Goal: Task Accomplishment & Management: Manage account settings

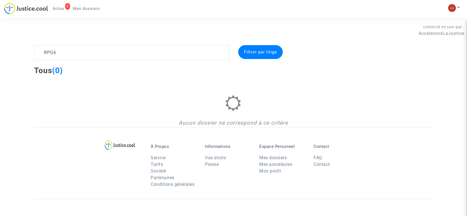
click at [187, 47] on textarea at bounding box center [131, 52] width 195 height 15
click at [186, 47] on textarea at bounding box center [131, 52] width 195 height 15
type textarea "R"
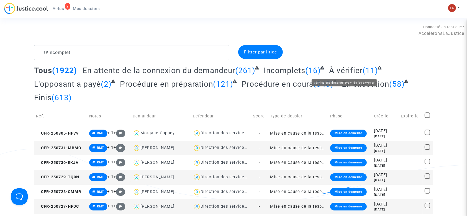
type textarea "!#incomplet"
click at [344, 73] on span "À vérifier" at bounding box center [346, 70] width 34 height 9
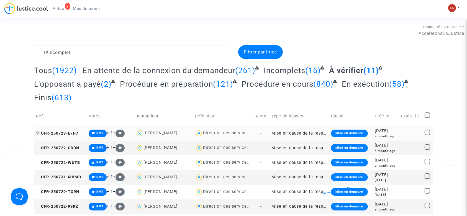
click at [63, 134] on span "CFR-250723-E7H7" at bounding box center [57, 133] width 42 height 5
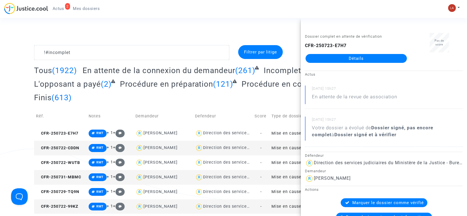
click at [56, 144] on td "CFR-250722-CDDN" at bounding box center [60, 148] width 53 height 15
drag, startPoint x: 366, startPoint y: 64, endPoint x: 369, endPoint y: 57, distance: 8.2
click at [63, 161] on span "CFR-250722-WUTB" at bounding box center [58, 162] width 44 height 5
click at [75, 180] on td "CFR-250731-MBMC" at bounding box center [60, 177] width 53 height 15
click at [72, 194] on span "CFR-250729-TQ9N" at bounding box center [57, 192] width 43 height 5
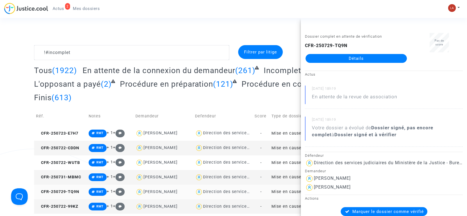
click at [49, 205] on span "CFR-250722-99KZ" at bounding box center [57, 206] width 42 height 5
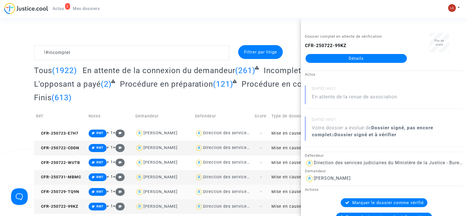
scroll to position [74, 0]
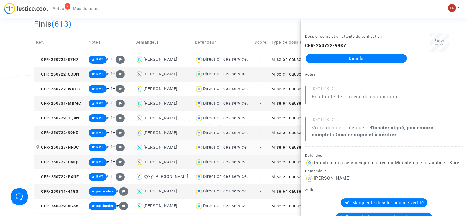
click at [72, 146] on span "CFR-250727-HFDC" at bounding box center [57, 147] width 43 height 5
click at [62, 158] on td "CFR-250727-FMQE" at bounding box center [60, 162] width 53 height 15
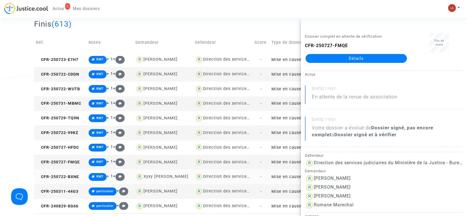
click at [62, 180] on td "CFR-250722-BXNE" at bounding box center [60, 177] width 53 height 15
drag, startPoint x: 321, startPoint y: 52, endPoint x: 311, endPoint y: 57, distance: 11.3
click at [73, 190] on span "CFR-250311-44G3" at bounding box center [57, 191] width 42 height 5
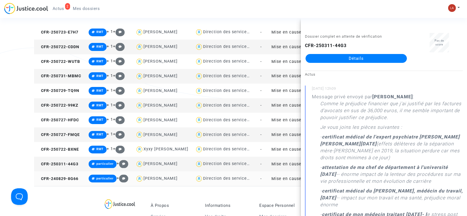
scroll to position [111, 0]
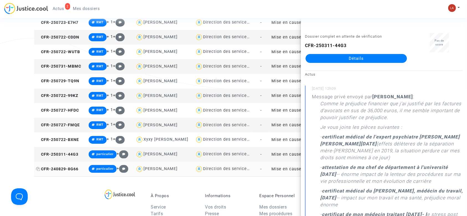
click at [67, 168] on span "CFR-240829-8G66" at bounding box center [57, 169] width 42 height 5
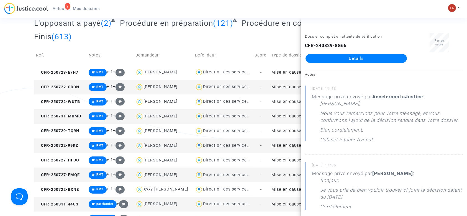
scroll to position [0, 0]
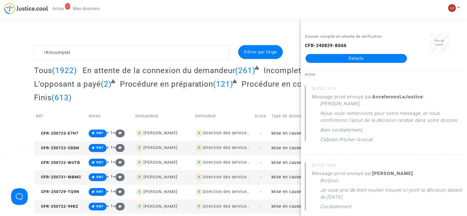
click at [53, 125] on td "Réf." at bounding box center [60, 116] width 53 height 20
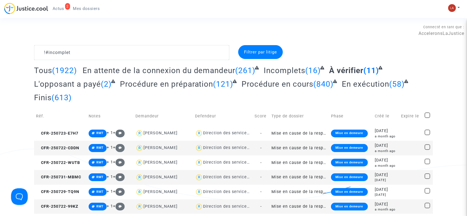
click at [99, 118] on td "Notes" at bounding box center [110, 116] width 47 height 20
click at [67, 130] on td "CFR-250723-E7H7" at bounding box center [60, 133] width 53 height 15
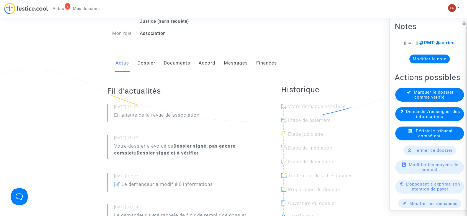
scroll to position [74, 0]
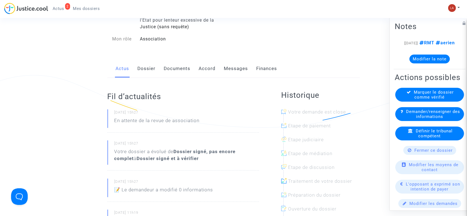
click at [182, 68] on link "Documents" at bounding box center [177, 69] width 27 height 18
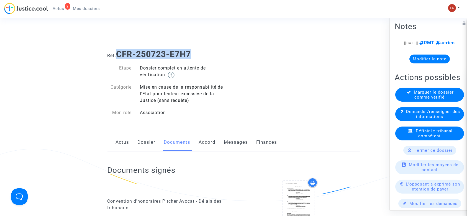
drag, startPoint x: 193, startPoint y: 53, endPoint x: 117, endPoint y: 52, distance: 75.7
click at [117, 52] on h1 "Ref. CFR-250723-E7H7" at bounding box center [234, 54] width 252 height 10
copy b "CFR-250723-E7H7"
drag, startPoint x: 150, startPoint y: 141, endPoint x: 147, endPoint y: 140, distance: 2.8
click at [150, 141] on link "Dossier" at bounding box center [147, 142] width 18 height 18
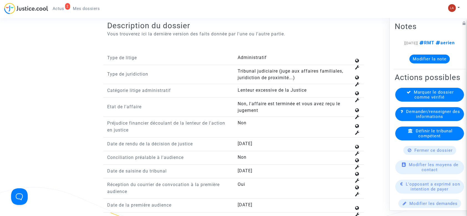
scroll to position [630, 0]
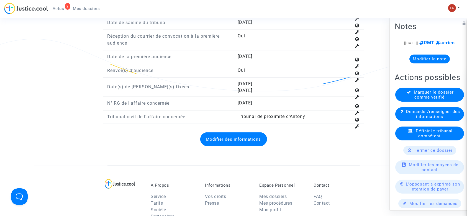
click at [252, 100] on span "11-20-1060" at bounding box center [245, 102] width 15 height 5
copy span "11-20-1060"
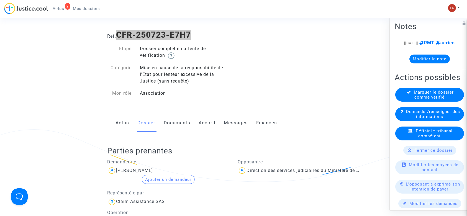
scroll to position [0, 0]
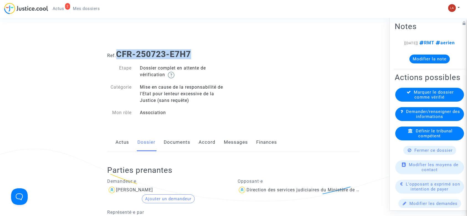
click at [179, 142] on link "Documents" at bounding box center [177, 142] width 27 height 18
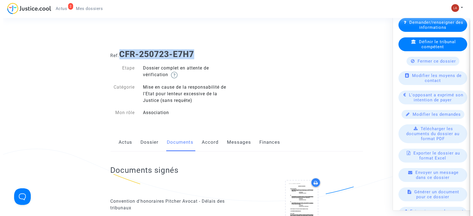
scroll to position [120, 0]
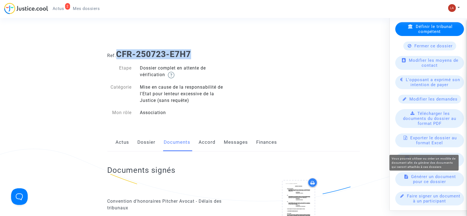
click at [428, 177] on span "Générer un document pour ce dossier" at bounding box center [434, 179] width 45 height 10
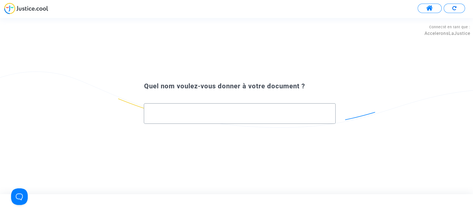
click at [195, 117] on div at bounding box center [240, 112] width 180 height 16
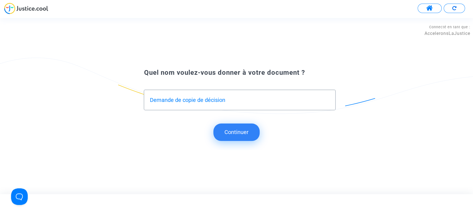
type input "Demande de copie de décision"
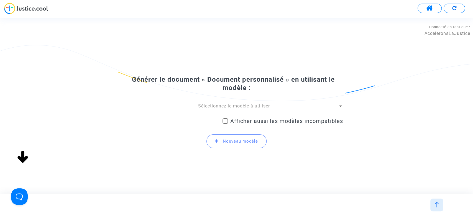
click at [209, 111] on div "Sélectionnez le modèle à utiliser Afficher aussi les modèles incompatibles Nouv…" at bounding box center [236, 128] width 213 height 50
click at [210, 107] on span "Sélectionnez le modèle à utiliser" at bounding box center [234, 105] width 72 height 5
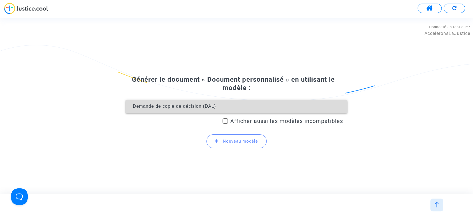
click at [210, 107] on span "Demande de copie de décision (DAL)" at bounding box center [174, 106] width 83 height 5
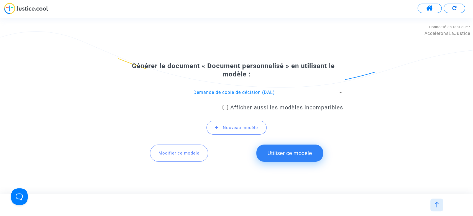
click at [293, 150] on button "Utiliser ce modèle" at bounding box center [289, 153] width 67 height 17
click at [172, 159] on button "Modifier ce modèle" at bounding box center [179, 153] width 58 height 17
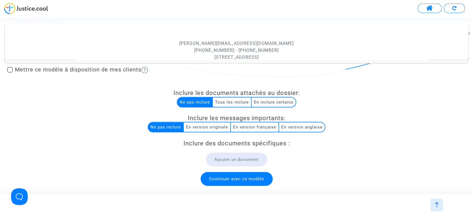
scroll to position [351, 0]
click at [436, 201] on div at bounding box center [436, 205] width 13 height 13
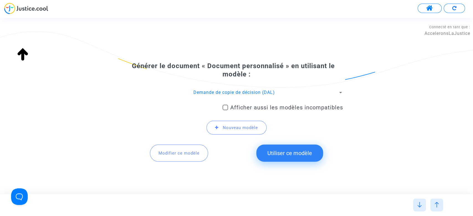
scroll to position [240, 0]
click at [298, 151] on button "Utiliser ce modèle" at bounding box center [289, 153] width 67 height 17
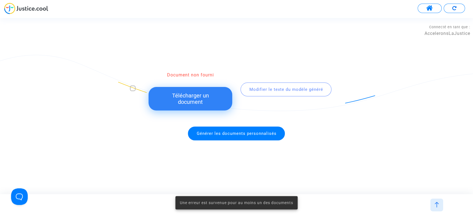
click at [435, 200] on div at bounding box center [436, 205] width 13 height 13
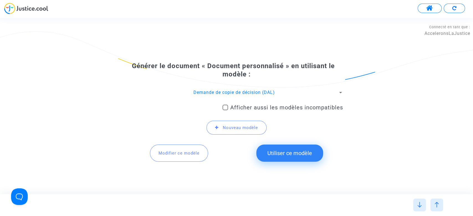
click at [253, 91] on span "Demande de copie de décision (DAL)" at bounding box center [233, 92] width 81 height 5
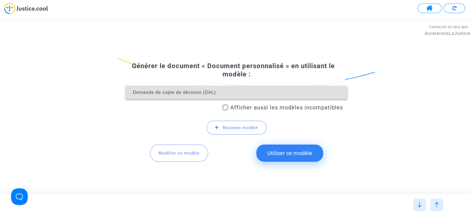
click at [181, 150] on div at bounding box center [236, 108] width 473 height 216
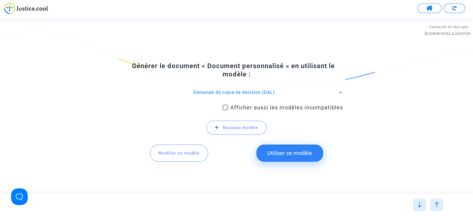
click at [196, 157] on button "Modifier ce modèle" at bounding box center [179, 153] width 58 height 17
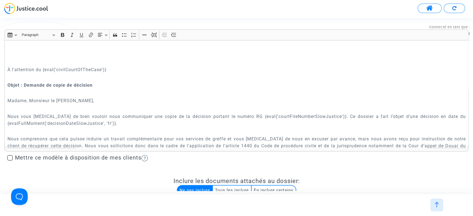
scroll to position [111, 0]
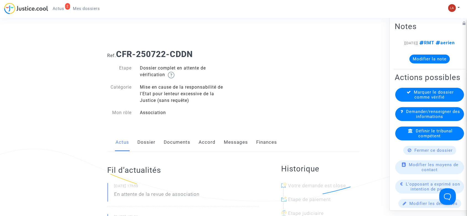
click at [190, 140] on link "Documents" at bounding box center [177, 142] width 27 height 18
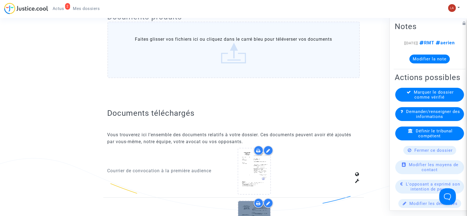
scroll to position [369, 0]
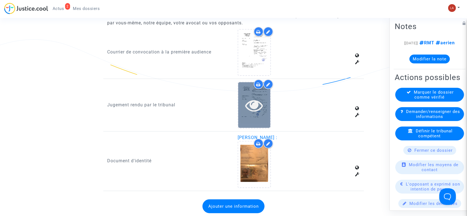
click at [252, 127] on div at bounding box center [254, 105] width 32 height 46
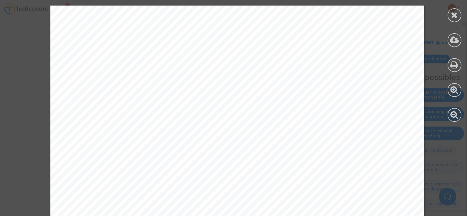
scroll to position [37, 0]
click at [452, 18] on icon at bounding box center [454, 15] width 7 height 8
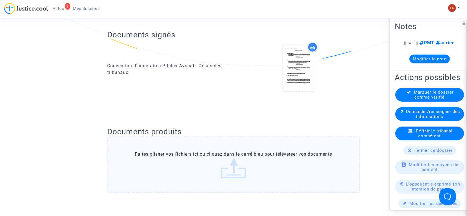
scroll to position [0, 0]
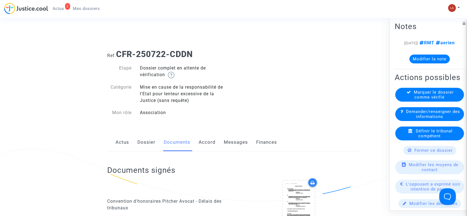
click at [407, 94] on icon at bounding box center [409, 92] width 4 height 4
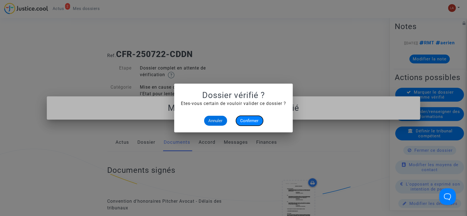
click at [251, 118] on button "Confirmer" at bounding box center [249, 121] width 27 height 10
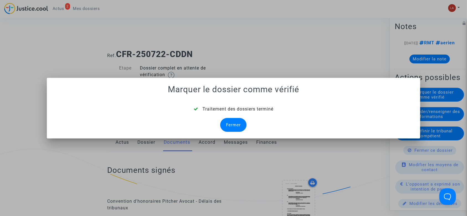
click at [226, 124] on div "Fermer" at bounding box center [233, 125] width 26 height 14
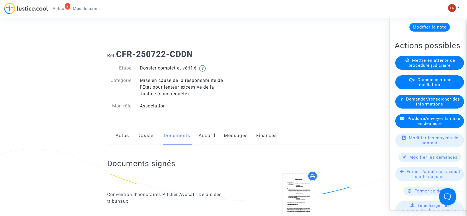
scroll to position [74, 0]
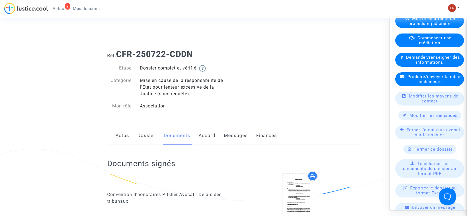
click at [431, 137] on span "Forcer l'ajout d'un avocat sur le dossier" at bounding box center [434, 132] width 54 height 10
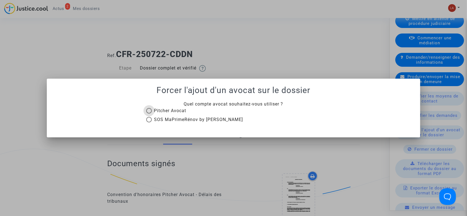
click at [167, 109] on span "Pitcher Avocat" at bounding box center [170, 110] width 32 height 5
click at [149, 114] on input "Pitcher Avocat" at bounding box center [149, 114] width 0 height 0
radio input "true"
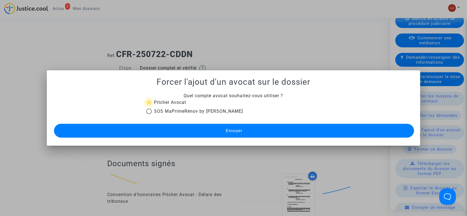
click at [261, 127] on button "Envoyer" at bounding box center [234, 131] width 361 height 14
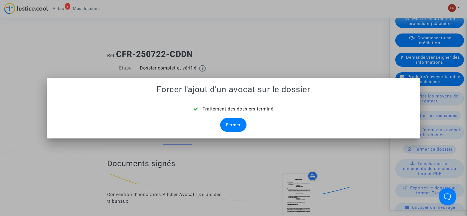
click at [241, 127] on div "Fermer" at bounding box center [233, 125] width 26 height 14
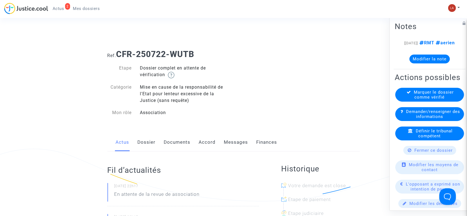
click at [181, 146] on link "Documents" at bounding box center [177, 142] width 27 height 18
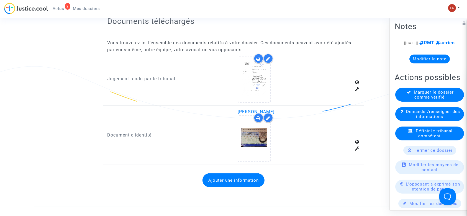
scroll to position [369, 0]
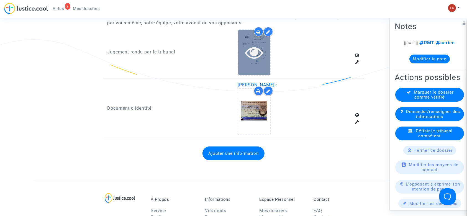
click at [263, 60] on icon at bounding box center [255, 53] width 18 height 18
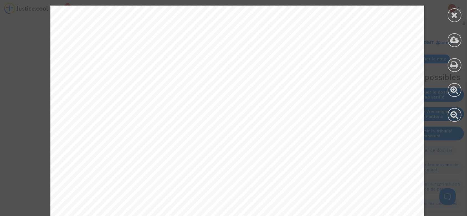
scroll to position [104, 0]
click at [448, 17] on div at bounding box center [455, 15] width 14 height 14
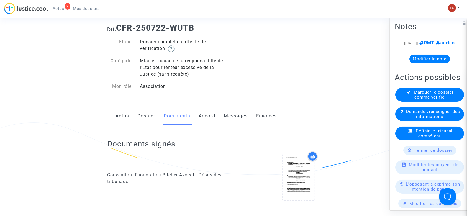
scroll to position [0, 0]
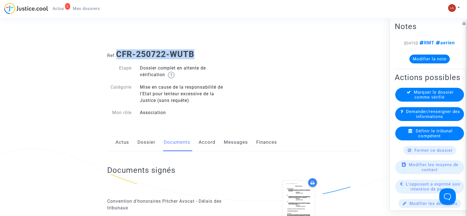
drag, startPoint x: 204, startPoint y: 56, endPoint x: 117, endPoint y: 53, distance: 87.1
click at [118, 53] on h1 "Ref. CFR-250722-WUTB" at bounding box center [234, 54] width 252 height 10
copy b "CFR-250722-WUTB"
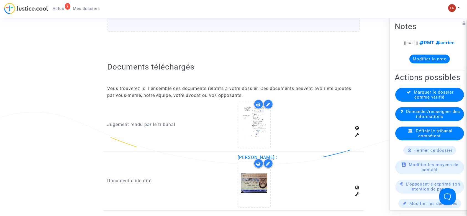
scroll to position [369, 0]
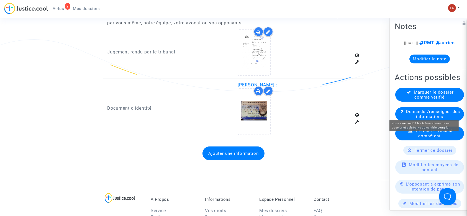
click at [420, 100] on span "Marquer le dossier comme vérifié" at bounding box center [434, 95] width 40 height 10
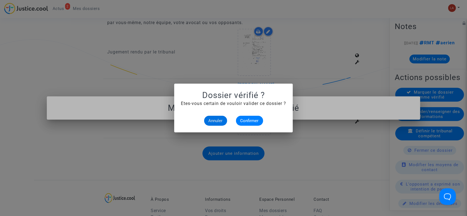
click at [267, 120] on div "Annuler Confirmer" at bounding box center [233, 121] width 105 height 10
drag, startPoint x: 257, startPoint y: 121, endPoint x: 267, endPoint y: 114, distance: 11.4
click at [257, 121] on span "Confirmer" at bounding box center [250, 120] width 18 height 5
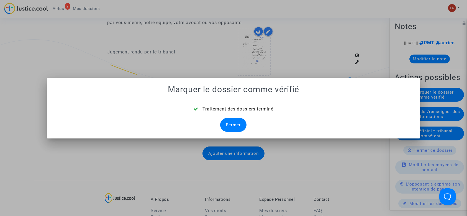
click at [228, 126] on div "Fermer" at bounding box center [233, 125] width 26 height 14
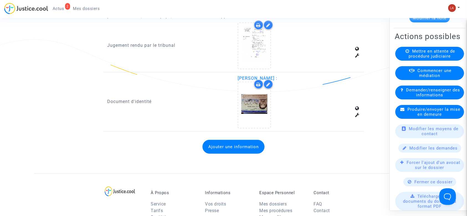
scroll to position [74, 0]
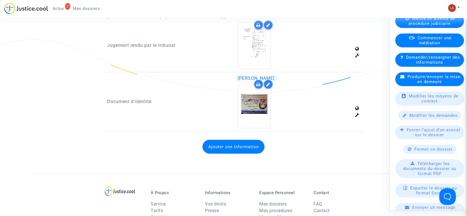
click at [412, 137] on span "Forcer l'ajout d'un avocat sur le dossier" at bounding box center [434, 132] width 54 height 10
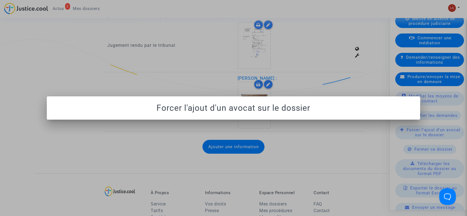
scroll to position [0, 0]
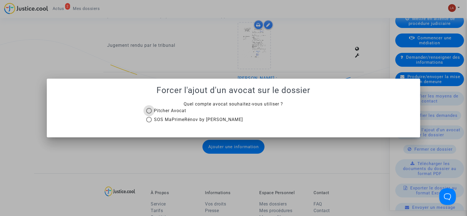
click at [177, 111] on span "Pitcher Avocat" at bounding box center [170, 110] width 32 height 5
click at [149, 114] on input "Pitcher Avocat" at bounding box center [149, 114] width 0 height 0
radio input "true"
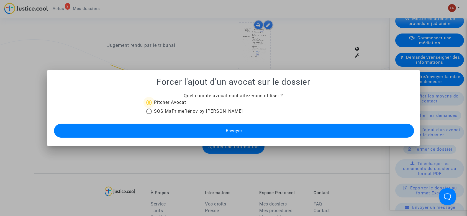
click at [244, 124] on button "Envoyer" at bounding box center [234, 131] width 361 height 14
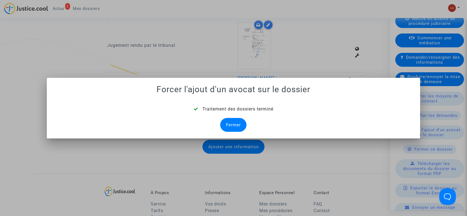
click at [237, 125] on div "Fermer" at bounding box center [233, 125] width 26 height 14
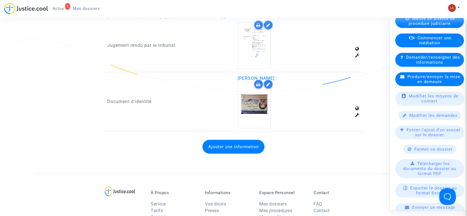
scroll to position [369, 0]
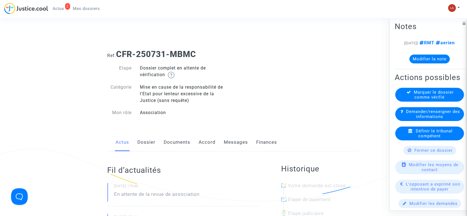
click at [183, 139] on link "Documents" at bounding box center [177, 142] width 27 height 18
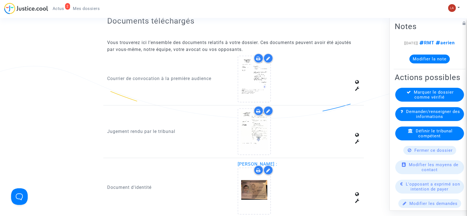
scroll to position [369, 0]
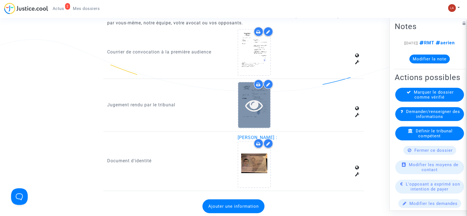
click at [242, 100] on div at bounding box center [254, 105] width 32 height 18
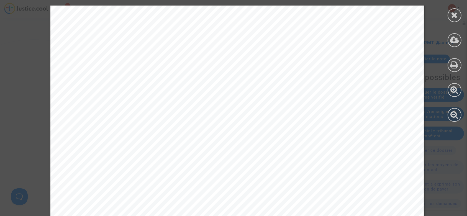
scroll to position [326, 0]
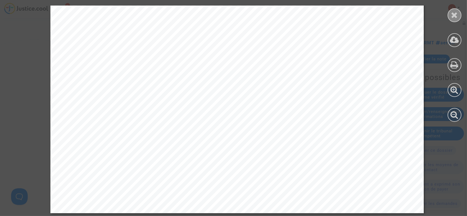
click at [455, 12] on icon at bounding box center [454, 15] width 7 height 8
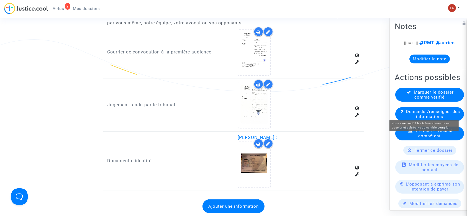
click at [417, 100] on span "Marquer le dossier comme vérifié" at bounding box center [434, 95] width 40 height 10
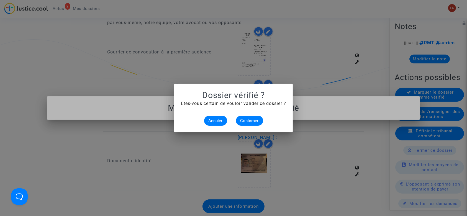
scroll to position [0, 0]
click at [241, 121] on span "Confirmer" at bounding box center [250, 120] width 18 height 5
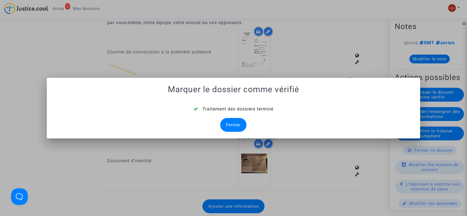
click at [244, 121] on div "Fermer" at bounding box center [233, 125] width 26 height 14
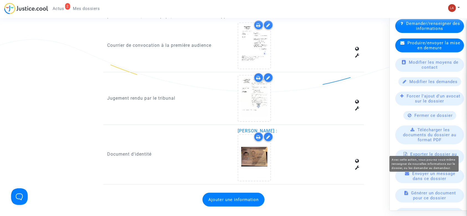
scroll to position [111, 0]
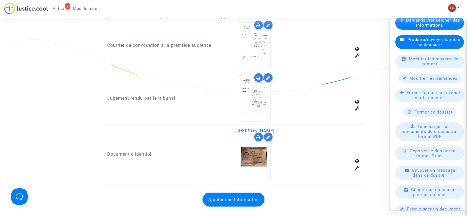
click at [414, 100] on span "Forcer l'ajout d'un avocat sur le dossier" at bounding box center [434, 95] width 54 height 10
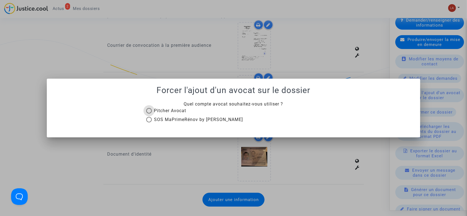
click at [169, 111] on span "Pitcher Avocat" at bounding box center [170, 110] width 32 height 5
click at [149, 114] on input "Pitcher Avocat" at bounding box center [149, 114] width 0 height 0
radio input "true"
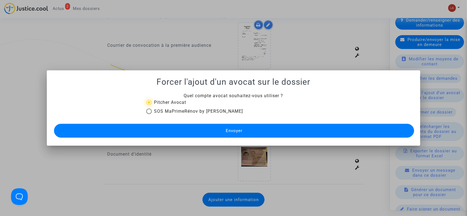
click at [223, 129] on button "Envoyer" at bounding box center [234, 131] width 361 height 14
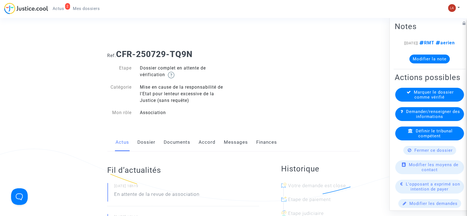
click at [172, 146] on link "Documents" at bounding box center [177, 142] width 27 height 18
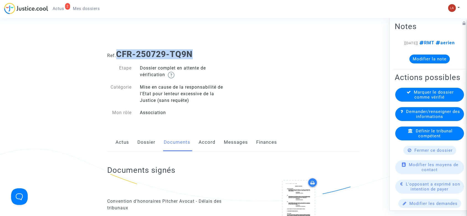
drag, startPoint x: 206, startPoint y: 50, endPoint x: 119, endPoint y: 48, distance: 87.3
click at [119, 48] on div "Ref. CFR-250729-TQ9N" at bounding box center [233, 52] width 261 height 14
copy b "CFR-250729-TQ9N"
click at [419, 63] on button "Modifier la note" at bounding box center [430, 59] width 40 height 9
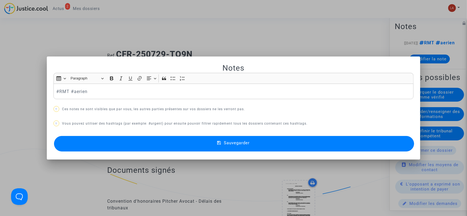
click at [56, 89] on p "#RMT #aerien" at bounding box center [233, 91] width 355 height 7
click at [108, 148] on button "Sauvegarder" at bounding box center [234, 144] width 361 height 16
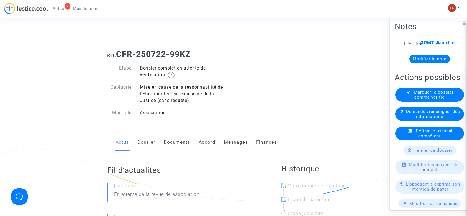
click at [190, 137] on link "Documents" at bounding box center [177, 142] width 27 height 18
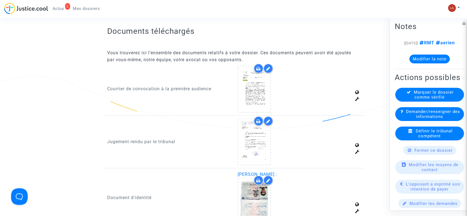
scroll to position [443, 0]
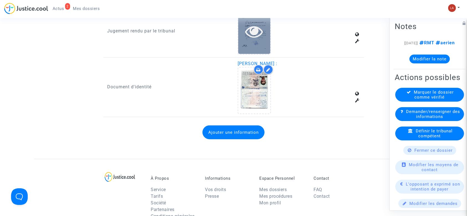
click at [251, 48] on div at bounding box center [254, 31] width 32 height 46
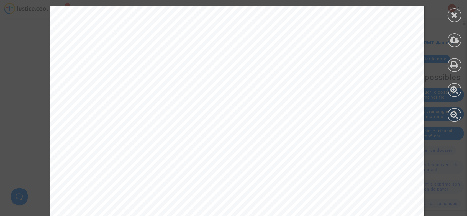
scroll to position [326, 0]
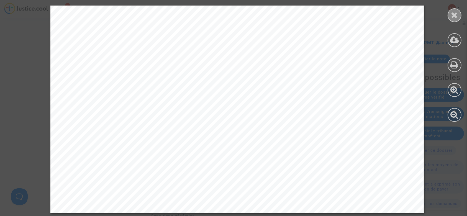
click at [459, 19] on div at bounding box center [455, 15] width 14 height 14
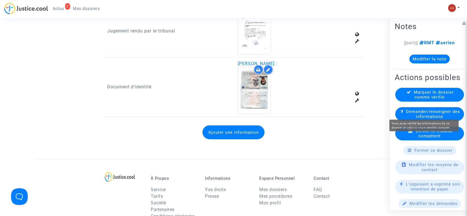
click at [437, 100] on span "Marquer le dossier comme vérifié" at bounding box center [434, 95] width 40 height 10
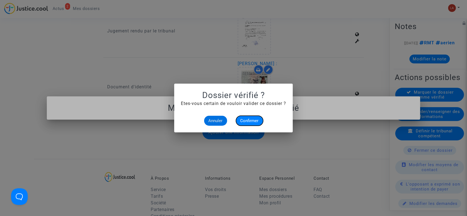
click at [246, 122] on span "Confirmer" at bounding box center [250, 120] width 18 height 5
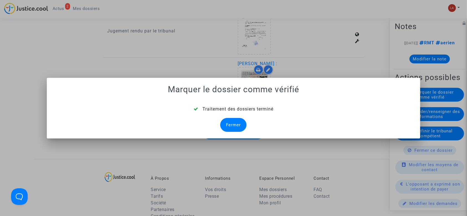
click at [237, 123] on div "Fermer" at bounding box center [233, 125] width 26 height 14
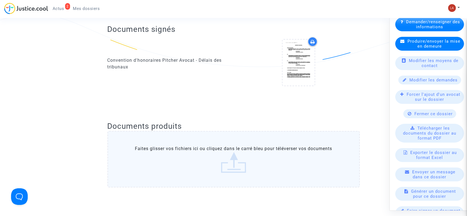
scroll to position [111, 0]
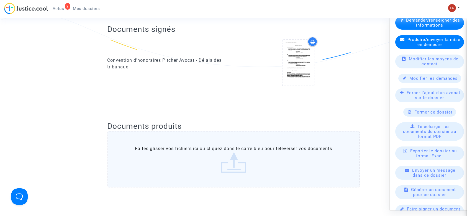
click at [408, 100] on span "Forcer l'ajout d'un avocat sur le dossier" at bounding box center [434, 95] width 54 height 10
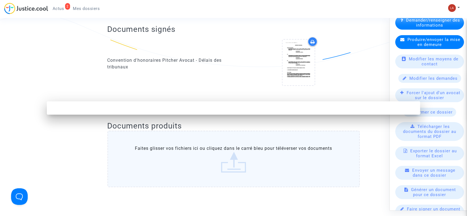
scroll to position [0, 0]
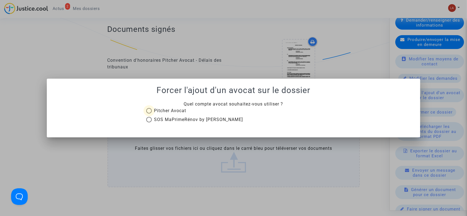
click at [170, 112] on span "Pitcher Avocat" at bounding box center [170, 110] width 32 height 5
click at [149, 114] on input "Pitcher Avocat" at bounding box center [149, 114] width 0 height 0
radio input "true"
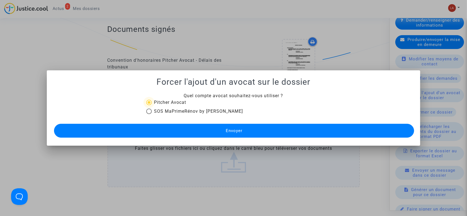
click at [230, 133] on button "Envoyer" at bounding box center [234, 131] width 361 height 14
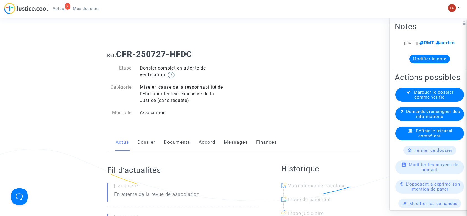
drag, startPoint x: 177, startPoint y: 139, endPoint x: 191, endPoint y: 130, distance: 16.4
click at [176, 139] on link "Documents" at bounding box center [177, 142] width 27 height 18
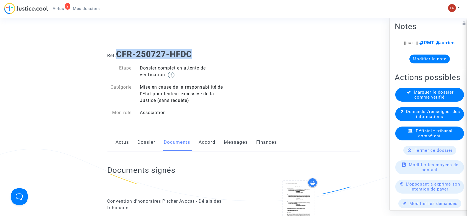
drag, startPoint x: 199, startPoint y: 57, endPoint x: 119, endPoint y: 57, distance: 79.5
click at [120, 57] on h1 "Ref. CFR-250727-HFDC" at bounding box center [234, 54] width 252 height 10
copy b "CFR-250727-HFDC"
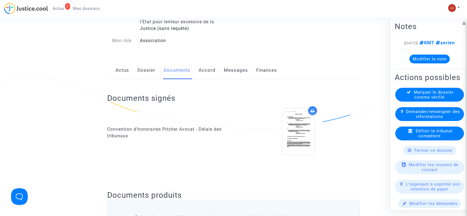
scroll to position [37, 0]
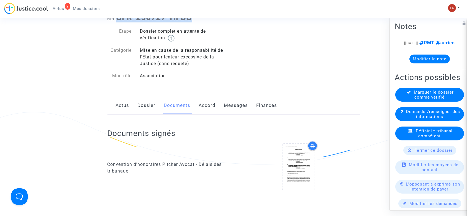
click at [143, 110] on link "Dossier" at bounding box center [147, 105] width 18 height 18
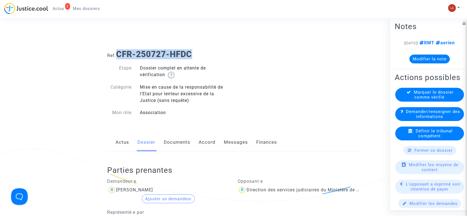
click at [197, 50] on h1 "Ref. CFR-250727-HFDC" at bounding box center [234, 54] width 252 height 10
drag, startPoint x: 197, startPoint y: 50, endPoint x: 117, endPoint y: 53, distance: 79.3
click at [117, 53] on h1 "Ref. CFR-250727-HFDC" at bounding box center [234, 54] width 252 height 10
copy b "CFR-250727-HFDC"
drag, startPoint x: 185, startPoint y: 144, endPoint x: 253, endPoint y: 131, distance: 69.4
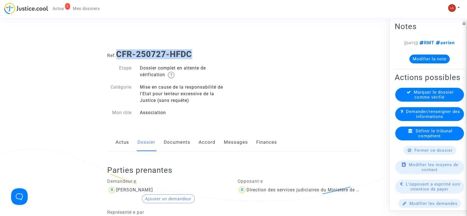
click at [185, 144] on link "Documents" at bounding box center [177, 142] width 27 height 18
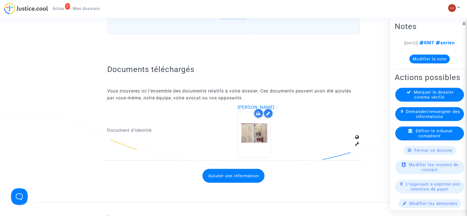
scroll to position [333, 0]
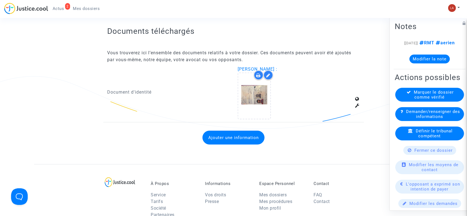
click at [255, 136] on button "Ajouter une information" at bounding box center [234, 138] width 62 height 14
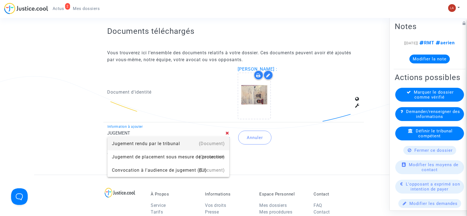
click at [141, 144] on div "Jugement rendu par le tribunal" at bounding box center [168, 143] width 113 height 13
type input "Jugement rendu par le tribunal"
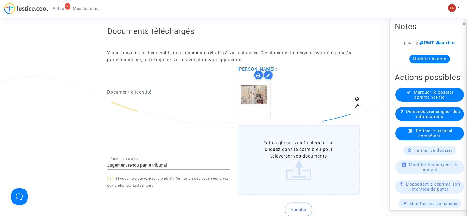
click at [310, 179] on label "Faites glisser vos fichiers ici ou cliquez dans le carré bleu pour téléverser v…" at bounding box center [299, 160] width 122 height 70
click at [0, 0] on input "Faites glisser vos fichiers ici ou cliquez dans le carré bleu pour téléverser v…" at bounding box center [0, 0] width 0 height 0
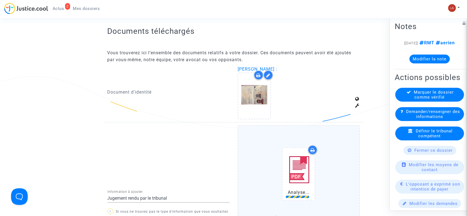
scroll to position [406, 0]
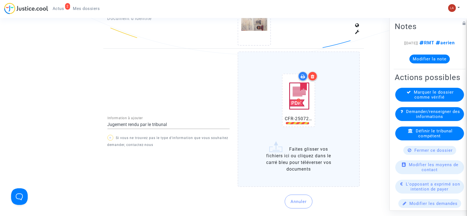
click at [315, 77] on div at bounding box center [313, 76] width 10 height 10
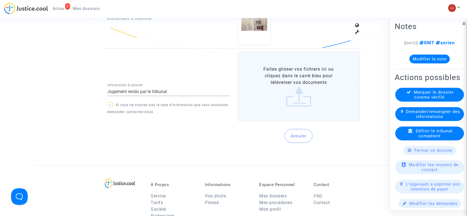
click at [348, 98] on label "Faites glisser vos fichiers ici ou cliquez dans le carré bleu pour téléverser v…" at bounding box center [299, 87] width 122 height 70
click at [0, 0] on input "Faites glisser vos fichiers ici ou cliquez dans le carré bleu pour téléverser v…" at bounding box center [0, 0] width 0 height 0
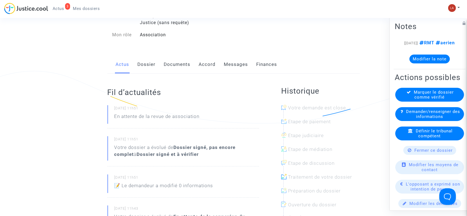
scroll to position [37, 0]
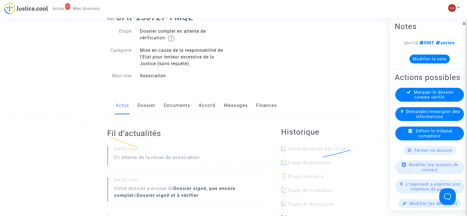
click at [168, 103] on link "Documents" at bounding box center [177, 105] width 27 height 18
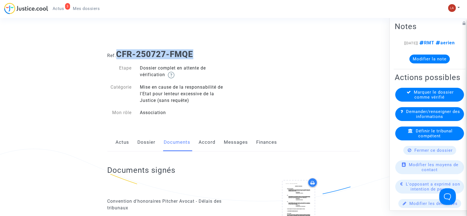
drag, startPoint x: 200, startPoint y: 55, endPoint x: 120, endPoint y: 52, distance: 79.9
click at [120, 52] on h1 "Ref. CFR-250727-FMQE" at bounding box center [234, 54] width 252 height 10
copy b "CFR-250727-FMQE"
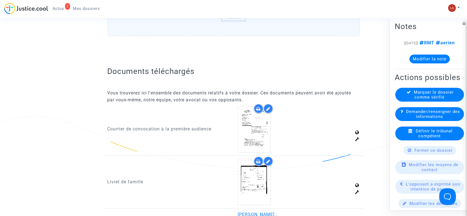
scroll to position [222, 0]
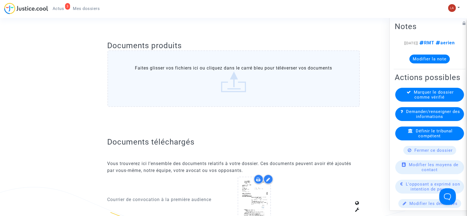
click at [421, 63] on button "Modifier la note" at bounding box center [430, 59] width 40 height 9
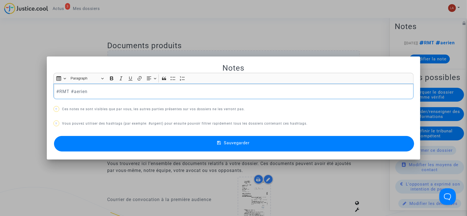
scroll to position [0, 0]
click at [56, 93] on p "#RMT #aerien" at bounding box center [233, 91] width 355 height 7
click at [109, 142] on button "Sauvegarder" at bounding box center [234, 144] width 361 height 16
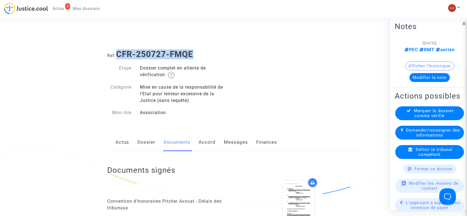
drag, startPoint x: 201, startPoint y: 54, endPoint x: 119, endPoint y: 50, distance: 81.6
click at [119, 50] on h1 "Ref. CFR-250727-FMQE" at bounding box center [234, 54] width 252 height 10
copy b "CFR-250727-FMQE"
click at [120, 52] on b "CFR-250727-FMQE" at bounding box center [154, 54] width 77 height 10
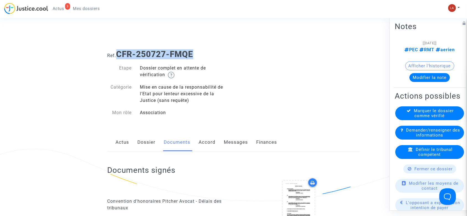
drag, startPoint x: 118, startPoint y: 52, endPoint x: 208, endPoint y: 46, distance: 90.3
click at [208, 46] on div "Ref. CFR-250727-FMQE" at bounding box center [233, 52] width 261 height 14
copy b "CFR-250727-FMQE"
click at [142, 139] on link "Dossier" at bounding box center [147, 142] width 18 height 18
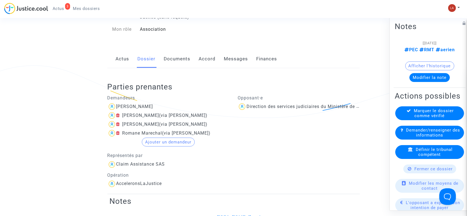
scroll to position [74, 0]
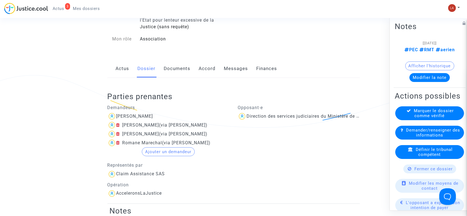
click at [184, 78] on div "Parties prenantes Demandeurs Marion Laneyrie Marc Maurice (via Marion Laneyrie)…" at bounding box center [234, 141] width 252 height 126
click at [184, 71] on link "Documents" at bounding box center [177, 69] width 27 height 18
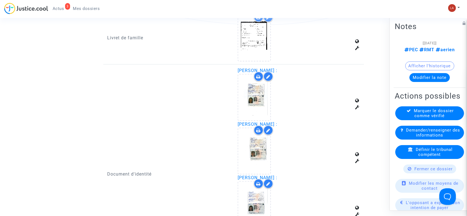
scroll to position [554, 0]
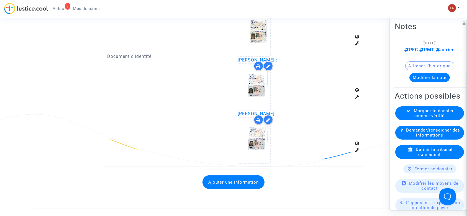
click at [243, 177] on button "Ajouter une information" at bounding box center [234, 182] width 62 height 14
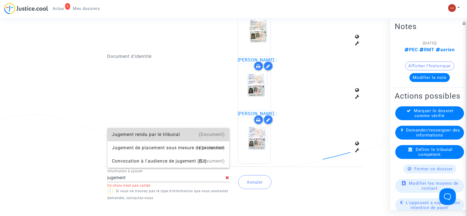
click at [131, 137] on div "Jugement rendu par le tribunal" at bounding box center [168, 134] width 113 height 13
type input "Jugement rendu par le tribunal"
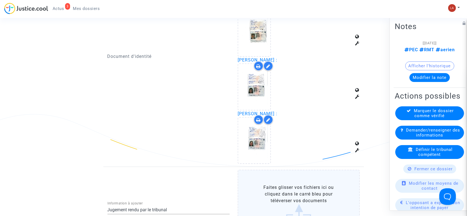
click at [344, 185] on label "Faites glisser vos fichiers ici ou cliquez dans le carré bleu pour téléverser v…" at bounding box center [299, 205] width 122 height 70
click at [0, 0] on input "Faites glisser vos fichiers ici ou cliquez dans le carré bleu pour téléverser v…" at bounding box center [0, 0] width 0 height 0
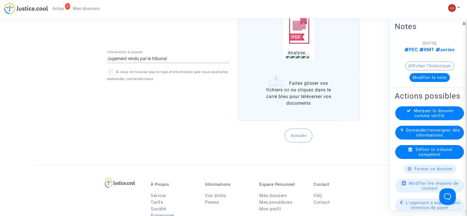
scroll to position [739, 0]
click at [438, 78] on button "Modifier la note" at bounding box center [430, 77] width 40 height 9
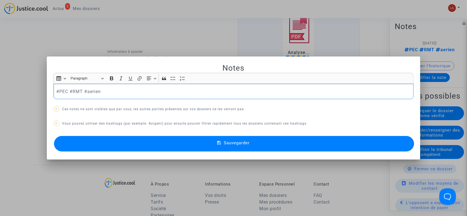
scroll to position [0, 0]
drag, startPoint x: 67, startPoint y: 88, endPoint x: 18, endPoint y: 93, distance: 49.1
click at [18, 93] on div "Notes Rich Text Editor Insert table Insert table Heading Paragraph Paragraph He…" at bounding box center [233, 108] width 467 height 216
click at [179, 149] on button "Sauvegarder" at bounding box center [234, 144] width 361 height 16
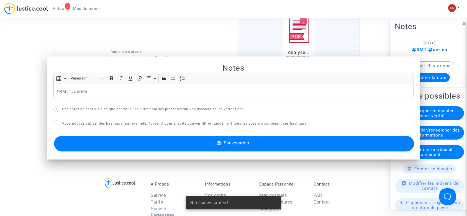
scroll to position [739, 0]
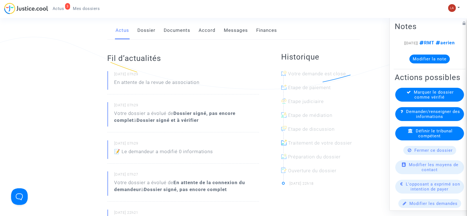
scroll to position [113, 0]
click at [179, 37] on link "Documents" at bounding box center [177, 30] width 27 height 18
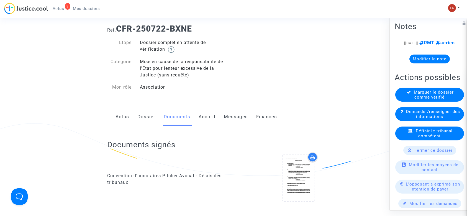
scroll to position [15, 0]
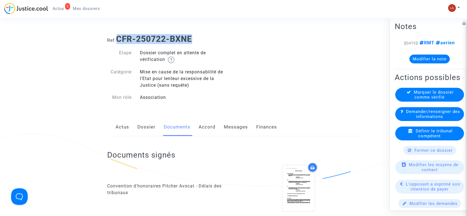
drag, startPoint x: 195, startPoint y: 41, endPoint x: 119, endPoint y: 37, distance: 75.8
click at [119, 37] on h1 "Ref. CFR-250722-BXNE" at bounding box center [234, 39] width 252 height 10
copy b "CFR-250722-BXNE"
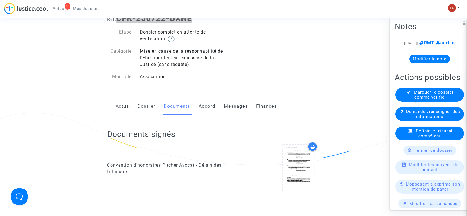
scroll to position [0, 0]
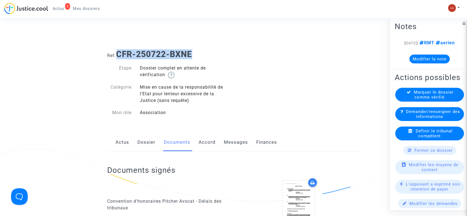
click at [193, 48] on div "Ref. CFR-250722-BXNE" at bounding box center [233, 52] width 261 height 14
drag, startPoint x: 196, startPoint y: 52, endPoint x: 120, endPoint y: 53, distance: 75.7
click at [120, 53] on h1 "Ref. CFR-250722-BXNE" at bounding box center [234, 54] width 252 height 10
copy b "CFR-250722-BXNE"
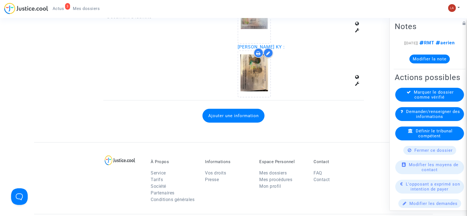
scroll to position [461, 0]
click at [224, 121] on button "Ajouter une information" at bounding box center [234, 116] width 62 height 14
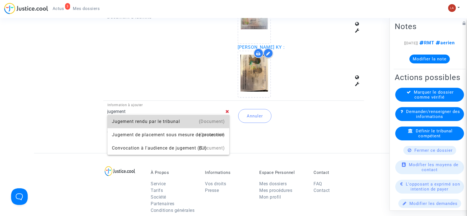
click at [125, 122] on div "Jugement rendu par le tribunal" at bounding box center [168, 121] width 113 height 13
type input "Jugement rendu par le tribunal"
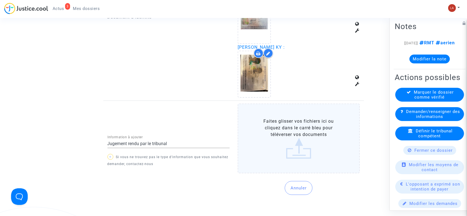
click at [346, 151] on label "Faites glisser vos fichiers ici ou cliquez dans le carré bleu pour téléverser v…" at bounding box center [299, 139] width 122 height 70
click at [0, 0] on input "Faites glisser vos fichiers ici ou cliquez dans le carré bleu pour téléverser v…" at bounding box center [0, 0] width 0 height 0
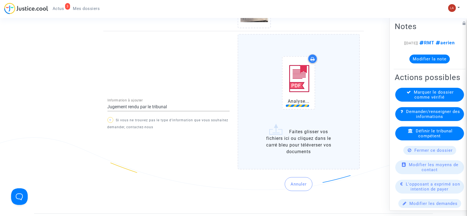
scroll to position [528, 0]
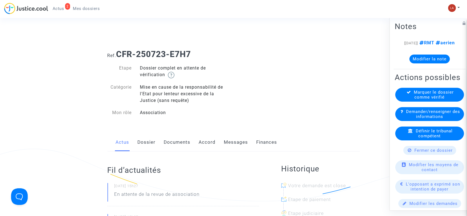
click at [178, 142] on link "Documents" at bounding box center [177, 142] width 27 height 18
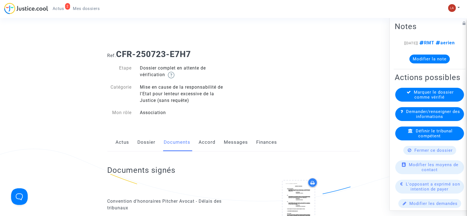
click at [154, 142] on link "Dossier" at bounding box center [147, 142] width 18 height 18
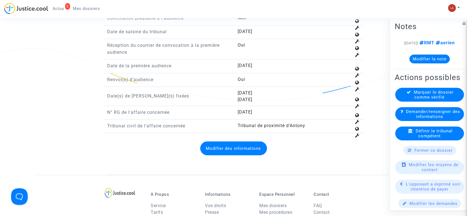
scroll to position [665, 0]
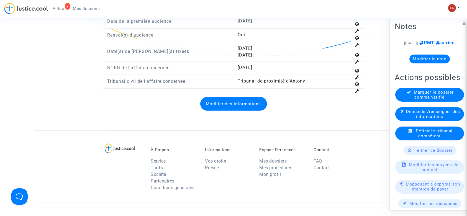
click at [267, 78] on span "Tribunal de proximité d'Antony" at bounding box center [272, 80] width 68 height 5
copy span "Tribunal de proximité d'Antony"
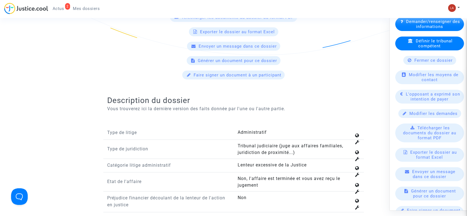
scroll to position [120, 0]
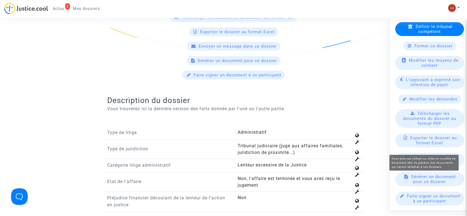
click at [426, 179] on span "Générer un document pour ce dossier" at bounding box center [434, 179] width 45 height 10
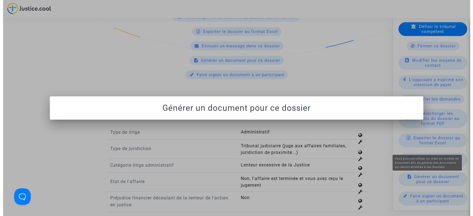
scroll to position [0, 0]
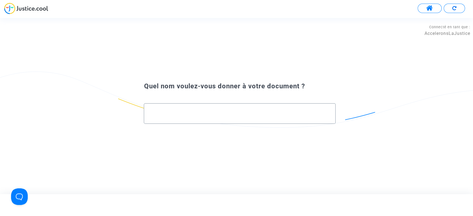
click at [154, 115] on input "text" at bounding box center [240, 114] width 180 height 6
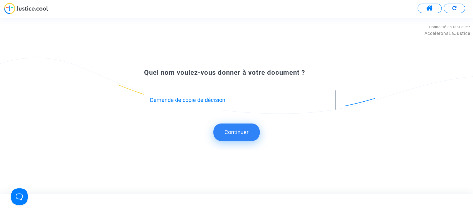
type input "Demande de copie de décision"
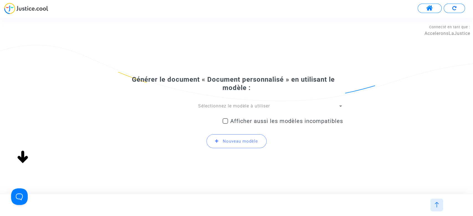
click at [226, 107] on span "Sélectionnez le modèle à utiliser" at bounding box center [234, 105] width 72 height 5
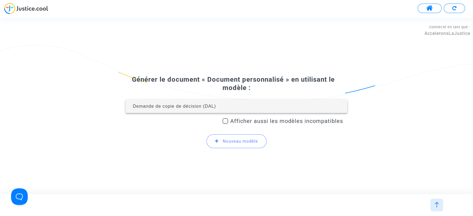
click at [221, 107] on span "Demande de copie de décision (DAL)" at bounding box center [236, 106] width 213 height 13
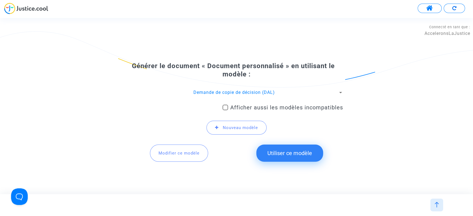
drag, startPoint x: 293, startPoint y: 148, endPoint x: 303, endPoint y: 142, distance: 12.3
click at [293, 148] on button "Utiliser ce modèle" at bounding box center [289, 153] width 67 height 17
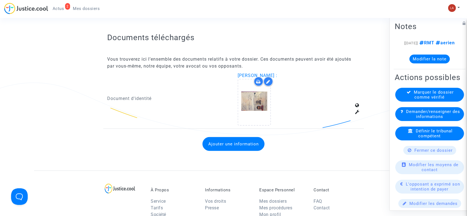
scroll to position [338, 0]
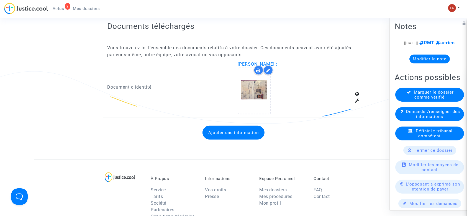
drag, startPoint x: 228, startPoint y: 143, endPoint x: 228, endPoint y: 139, distance: 4.8
click at [228, 143] on div "Ajouter une information" at bounding box center [234, 132] width 252 height 25
click at [228, 139] on button "Ajouter une information" at bounding box center [234, 133] width 62 height 14
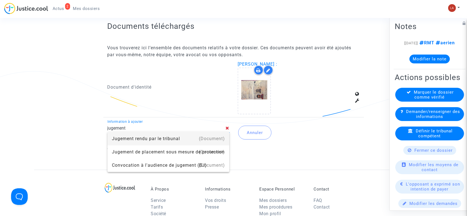
drag, startPoint x: 223, startPoint y: 140, endPoint x: 235, endPoint y: 144, distance: 13.1
click at [223, 140] on div "(Document)" at bounding box center [212, 138] width 26 height 13
type input "Jugement rendu par le tribunal"
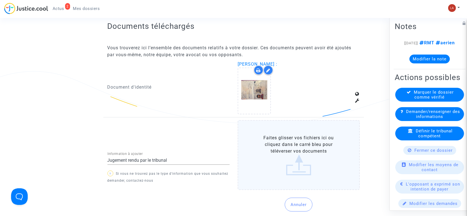
click at [283, 156] on label "Faites glisser vos fichiers ici ou cliquez dans le carré bleu pour téléverser v…" at bounding box center [299, 155] width 122 height 70
click at [0, 0] on input "Faites glisser vos fichiers ici ou cliquez dans le carré bleu pour téléverser v…" at bounding box center [0, 0] width 0 height 0
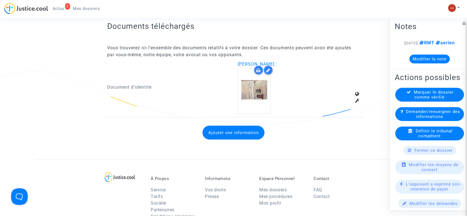
click at [249, 129] on button "Ajouter une information" at bounding box center [234, 133] width 62 height 14
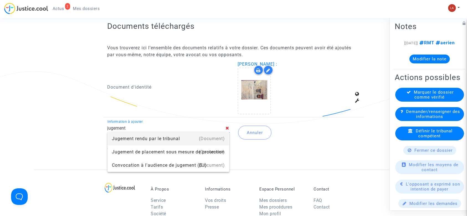
click at [217, 141] on div "(Document)" at bounding box center [212, 138] width 26 height 13
type input "Jugement rendu par le tribunal"
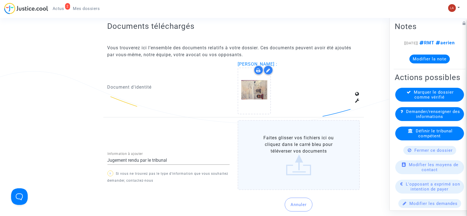
click at [260, 128] on label "Faites glisser vos fichiers ici ou cliquez dans le carré bleu pour téléverser v…" at bounding box center [299, 155] width 122 height 70
click at [0, 0] on input "Faites glisser vos fichiers ici ou cliquez dans le carré bleu pour téléverser v…" at bounding box center [0, 0] width 0 height 0
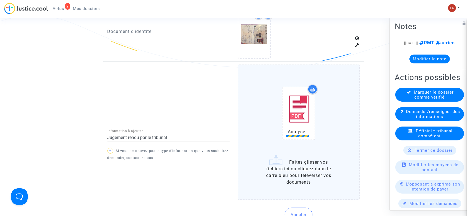
scroll to position [448, 0]
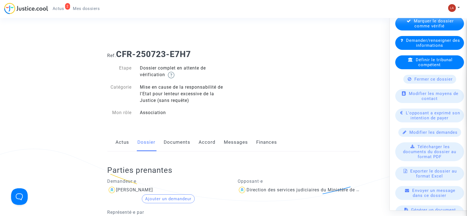
scroll to position [120, 0]
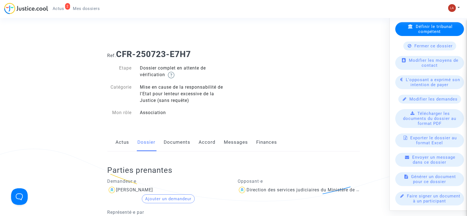
click at [165, 144] on link "Documents" at bounding box center [177, 142] width 27 height 18
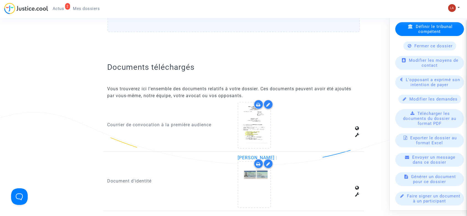
scroll to position [333, 0]
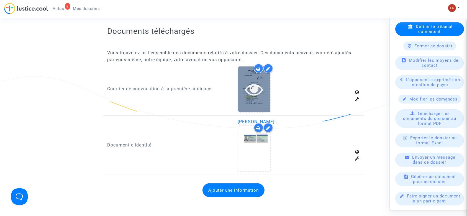
click at [266, 96] on div at bounding box center [254, 89] width 32 height 18
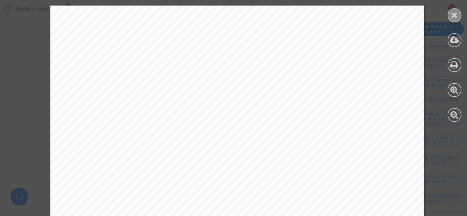
click at [456, 13] on icon at bounding box center [454, 15] width 7 height 8
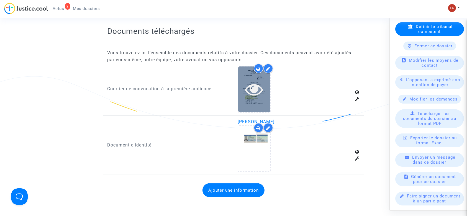
click at [255, 99] on div at bounding box center [254, 90] width 32 height 46
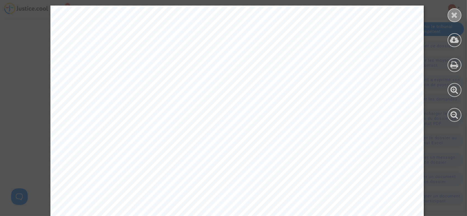
click at [450, 17] on div at bounding box center [455, 15] width 14 height 14
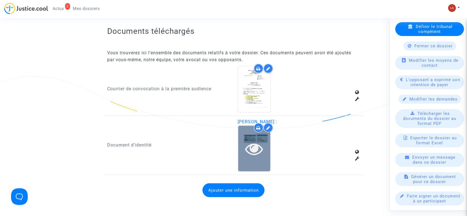
click at [252, 141] on icon at bounding box center [255, 149] width 18 height 18
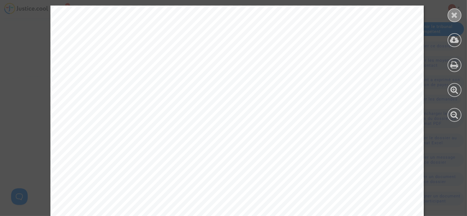
click at [449, 14] on div at bounding box center [455, 15] width 14 height 14
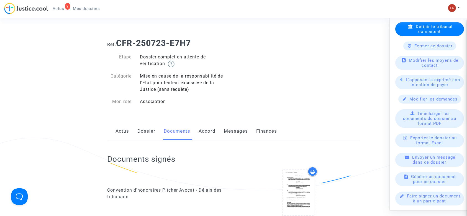
scroll to position [0, 0]
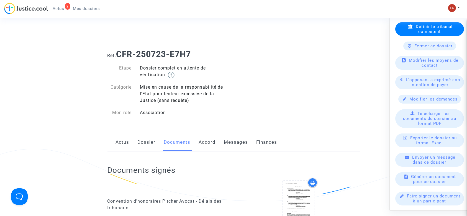
click at [145, 138] on link "Dossier" at bounding box center [147, 142] width 18 height 18
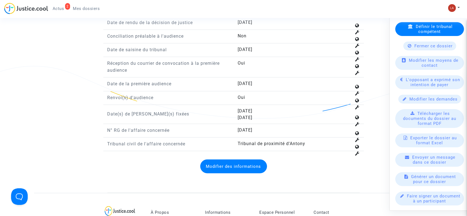
scroll to position [591, 0]
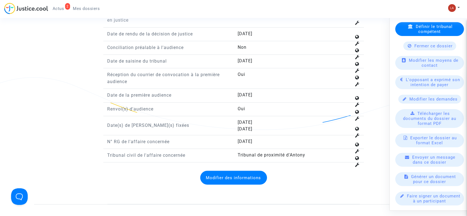
click at [251, 139] on span "[DATE]" at bounding box center [245, 141] width 15 height 5
copy span "[DATE]"
click at [251, 92] on span "[DATE]" at bounding box center [245, 94] width 15 height 5
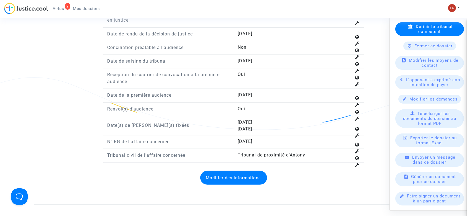
drag, startPoint x: 237, startPoint y: 32, endPoint x: 273, endPoint y: 32, distance: 36.0
click at [273, 32] on div "[DATE]" at bounding box center [299, 34] width 131 height 8
copy span "[DATE]"
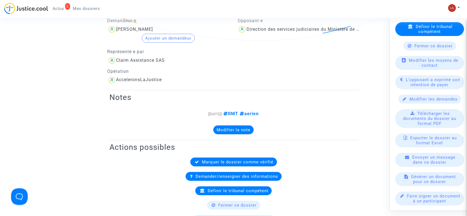
scroll to position [0, 0]
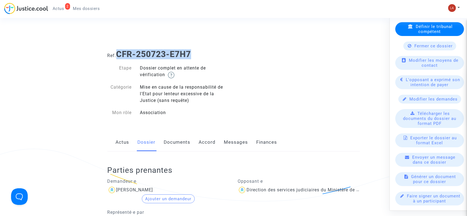
drag, startPoint x: 201, startPoint y: 48, endPoint x: 118, endPoint y: 49, distance: 83.1
click at [118, 49] on div "Ref. CFR-250723-E7H7" at bounding box center [233, 52] width 261 height 14
copy b "CFR-250723-E7H7"
click at [206, 48] on div "Ref. CFR-250723-E7H7" at bounding box center [233, 52] width 261 height 14
click at [206, 58] on h1 "Ref. CFR-250723-E7H7" at bounding box center [234, 54] width 252 height 10
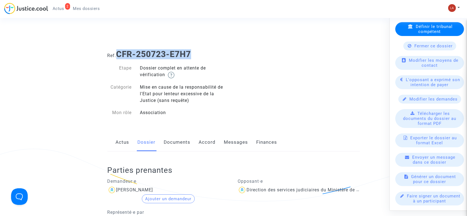
drag, startPoint x: 200, startPoint y: 52, endPoint x: 118, endPoint y: 55, distance: 81.8
click at [118, 55] on h1 "Ref. CFR-250723-E7H7" at bounding box center [234, 54] width 252 height 10
copy b "CFR-250723-E7H7"
click at [182, 145] on link "Documents" at bounding box center [177, 142] width 27 height 18
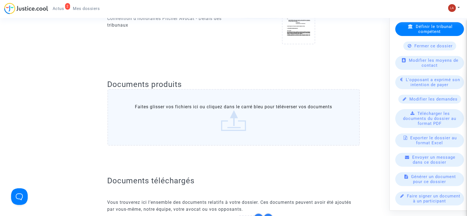
scroll to position [148, 0]
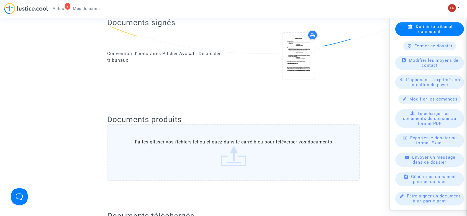
click at [248, 164] on label "Faites glisser vos fichiers ici ou cliquez dans le carré bleu pour téléverser v…" at bounding box center [234, 152] width 252 height 57
click at [0, 0] on input "Faites glisser vos fichiers ici ou cliquez dans le carré bleu pour téléverser v…" at bounding box center [0, 0] width 0 height 0
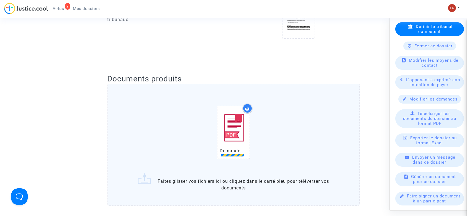
scroll to position [222, 0]
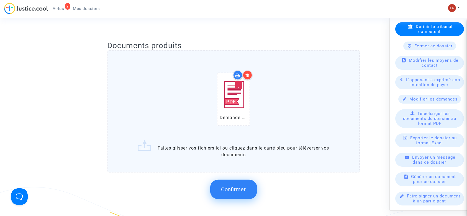
click at [247, 183] on button "Confirmer" at bounding box center [233, 189] width 47 height 19
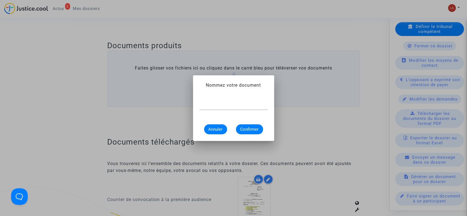
scroll to position [0, 0]
type input "Demande de copie de décision"
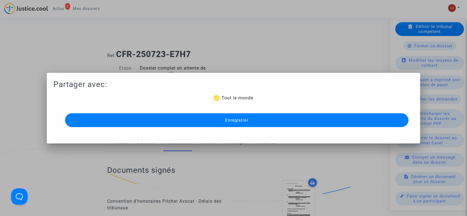
scroll to position [222, 0]
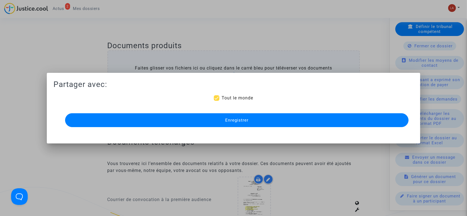
click at [301, 112] on div "Enregistrer" at bounding box center [234, 120] width 344 height 17
click at [299, 116] on button "Enregistrer" at bounding box center [237, 120] width 344 height 14
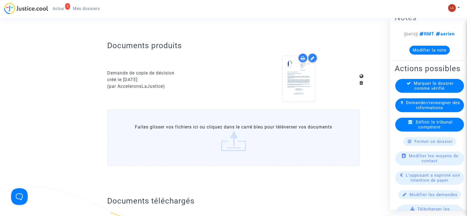
click at [412, 55] on button "Modifier la note" at bounding box center [430, 50] width 40 height 9
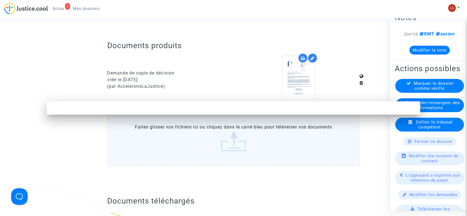
scroll to position [0, 0]
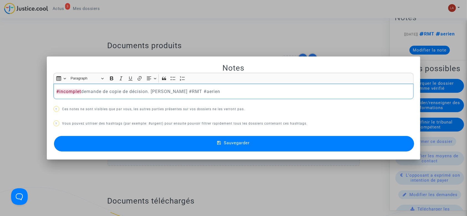
drag, startPoint x: 141, startPoint y: 133, endPoint x: 142, endPoint y: 136, distance: 3.1
click at [141, 134] on div "Notes Rich Text Editor Insert table Insert table Heading Paragraph Paragraph He…" at bounding box center [233, 108] width 361 height 90
click at [141, 139] on button "Sauvegarder" at bounding box center [234, 144] width 361 height 16
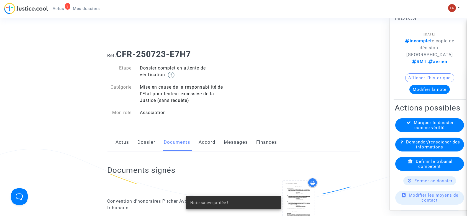
scroll to position [222, 0]
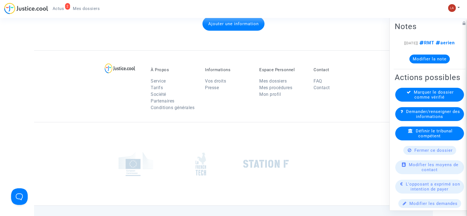
click at [246, 24] on button "Ajouter une information" at bounding box center [234, 24] width 62 height 14
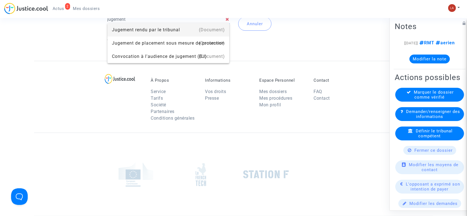
click at [134, 25] on div "Jugement rendu par le tribunal" at bounding box center [168, 29] width 113 height 13
type input "Jugement rendu par le tribunal"
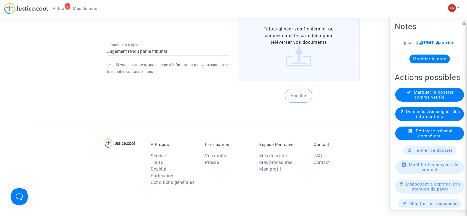
click at [296, 60] on label "Faites glisser vos fichiers ici ou cliquez dans le carré bleu pour téléverser v…" at bounding box center [299, 46] width 122 height 70
click at [0, 0] on input "Faites glisser vos fichiers ici ou cliquez dans le carré bleu pour téléverser v…" at bounding box center [0, 0] width 0 height 0
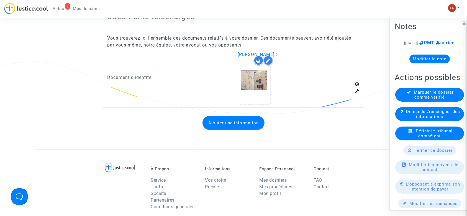
scroll to position [369, 0]
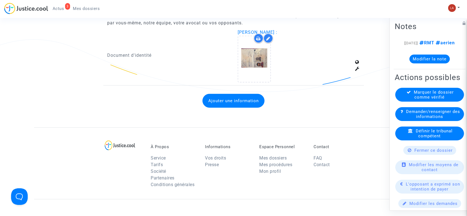
click at [252, 100] on button "Ajouter une information" at bounding box center [234, 101] width 62 height 14
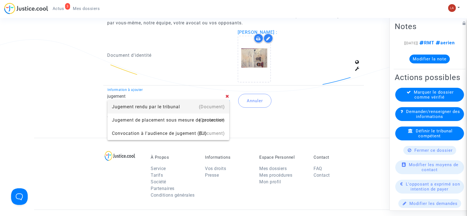
click at [140, 102] on div "Jugement rendu par le tribunal" at bounding box center [168, 106] width 113 height 13
type input "Jugement rendu par le tribunal"
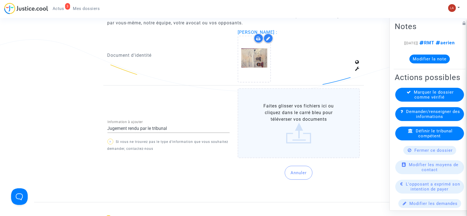
click at [244, 114] on label "Faites glisser vos fichiers ici ou cliquez dans le carré bleu pour téléverser v…" at bounding box center [299, 123] width 122 height 70
click at [0, 0] on input "Faites glisser vos fichiers ici ou cliquez dans le carré bleu pour téléverser v…" at bounding box center [0, 0] width 0 height 0
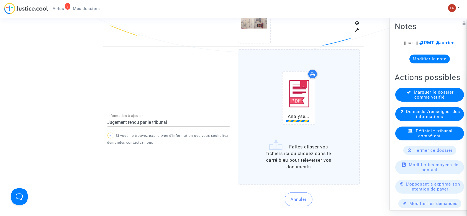
scroll to position [443, 0]
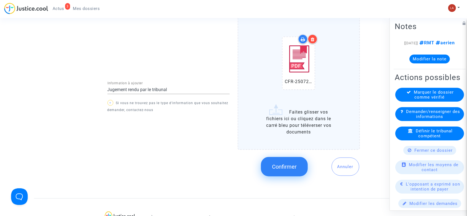
click at [283, 162] on button "Confirmer" at bounding box center [284, 166] width 47 height 19
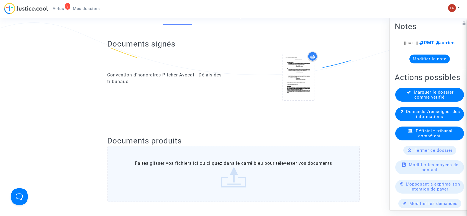
scroll to position [37, 0]
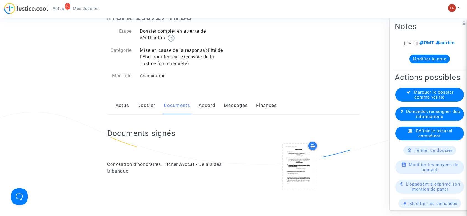
drag, startPoint x: 152, startPoint y: 106, endPoint x: 206, endPoint y: 85, distance: 58.4
click at [152, 106] on link "Dossier" at bounding box center [147, 105] width 18 height 18
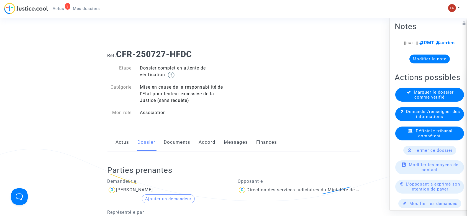
click at [182, 142] on link "Documents" at bounding box center [177, 142] width 27 height 18
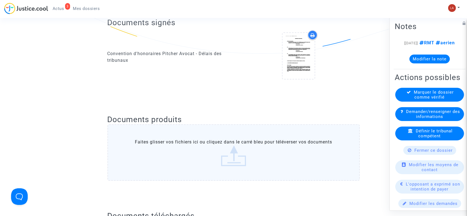
scroll to position [369, 0]
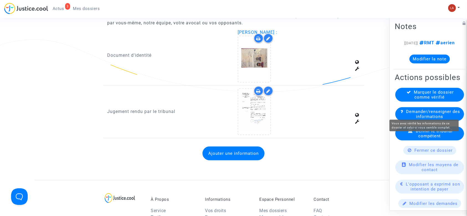
click at [414, 100] on span "Marquer le dossier comme vérifié" at bounding box center [434, 95] width 40 height 10
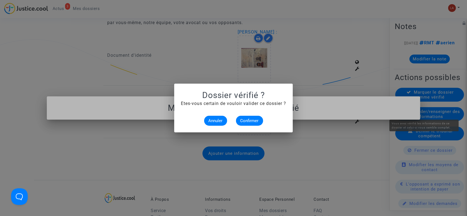
scroll to position [0, 0]
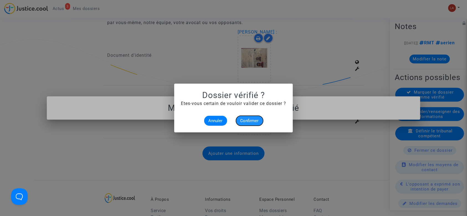
click at [252, 126] on button "Confirmer" at bounding box center [249, 121] width 27 height 10
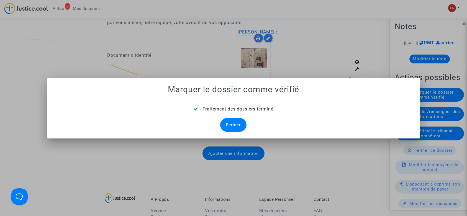
click at [235, 130] on div "Fermer" at bounding box center [233, 125] width 26 height 14
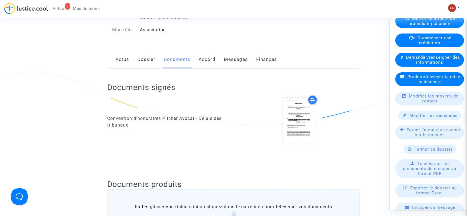
scroll to position [74, 0]
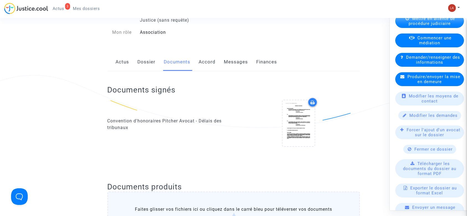
click at [435, 137] on span "Forcer l'ajout d'un avocat sur le dossier" at bounding box center [434, 132] width 54 height 10
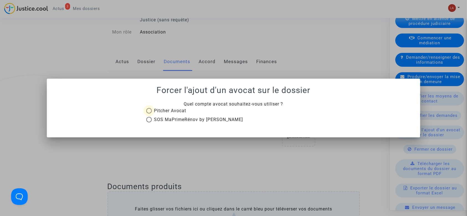
click at [167, 109] on span "Pitcher Avocat" at bounding box center [170, 110] width 32 height 5
click at [149, 114] on input "Pitcher Avocat" at bounding box center [149, 114] width 0 height 0
radio input "true"
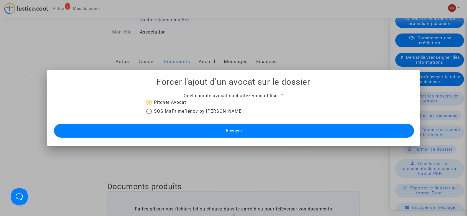
click at [279, 126] on button "Envoyer" at bounding box center [234, 131] width 361 height 14
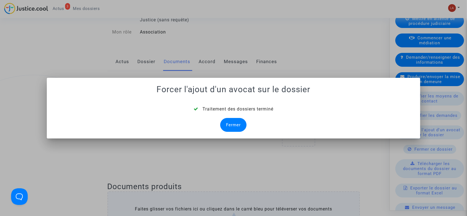
click at [231, 121] on div "Fermer" at bounding box center [233, 125] width 26 height 14
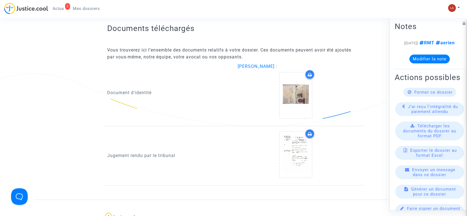
scroll to position [295, 0]
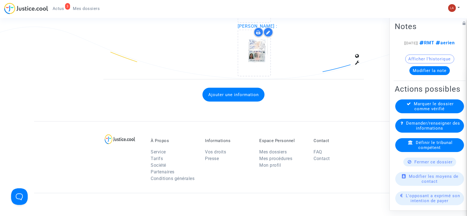
scroll to position [642, 0]
click at [225, 91] on button "Ajouter une information" at bounding box center [234, 95] width 62 height 14
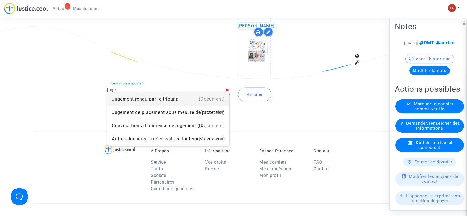
click at [130, 97] on div "Jugement rendu par le tribunal" at bounding box center [168, 99] width 113 height 13
type input "Jugement rendu par le tribunal"
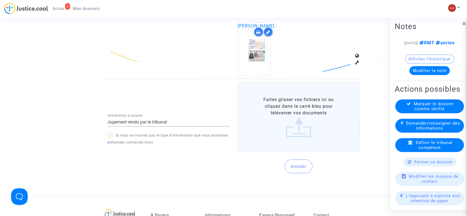
click at [319, 116] on label "Faites glisser vos fichiers ici ou cliquez dans le carré bleu pour téléverser v…" at bounding box center [299, 117] width 122 height 70
click at [0, 0] on input "Faites glisser vos fichiers ici ou cliquez dans le carré bleu pour téléverser v…" at bounding box center [0, 0] width 0 height 0
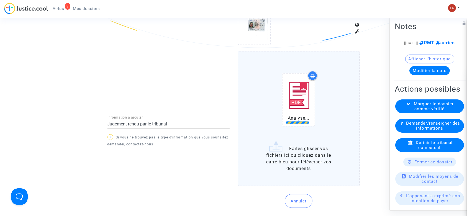
scroll to position [673, 0]
click at [314, 75] on icon at bounding box center [313, 76] width 4 height 4
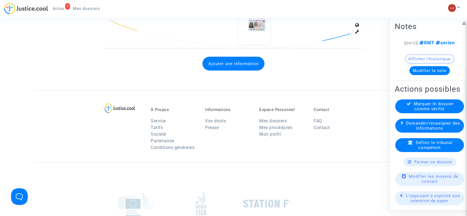
click at [231, 65] on button "Ajouter une information" at bounding box center [234, 64] width 62 height 14
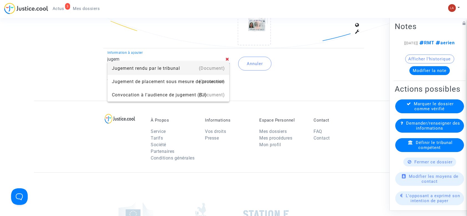
click at [125, 66] on div "Jugement rendu par le tribunal" at bounding box center [168, 68] width 113 height 13
type input "Jugement rendu par le tribunal"
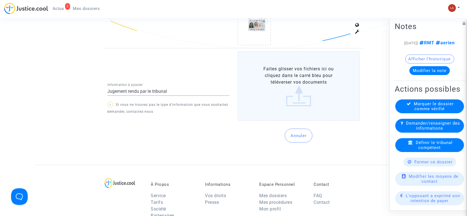
click at [322, 82] on label "Faites glisser vos fichiers ici ou cliquez dans le carré bleu pour téléverser v…" at bounding box center [299, 86] width 122 height 70
click at [0, 0] on input "Faites glisser vos fichiers ici ou cliquez dans le carré bleu pour téléverser v…" at bounding box center [0, 0] width 0 height 0
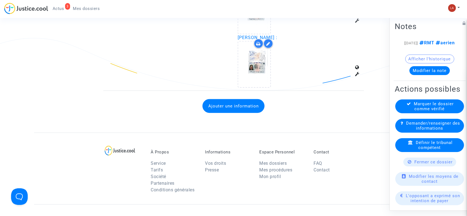
scroll to position [630, 0]
click at [227, 104] on button "Ajouter une information" at bounding box center [234, 107] width 62 height 14
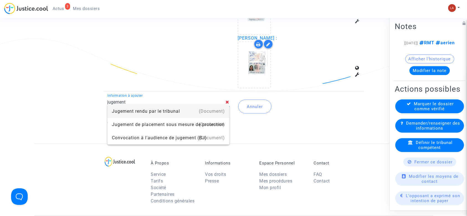
click at [126, 110] on div "Jugement rendu par le tribunal" at bounding box center [168, 111] width 113 height 13
type input "Jugement rendu par le tribunal"
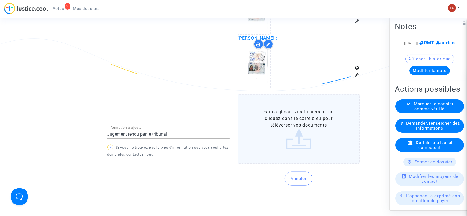
click at [316, 110] on label "Faites glisser vos fichiers ici ou cliquez dans le carré bleu pour téléverser v…" at bounding box center [299, 129] width 122 height 70
click at [0, 0] on input "Faites glisser vos fichiers ici ou cliquez dans le carré bleu pour téléverser v…" at bounding box center [0, 0] width 0 height 0
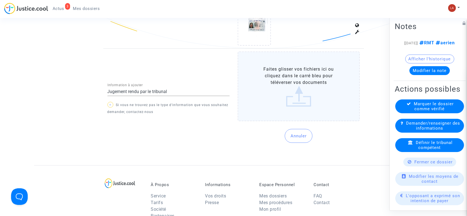
scroll to position [673, 0]
click at [258, 85] on label "Faites glisser vos fichiers ici ou cliquez dans le carré bleu pour téléverser v…" at bounding box center [299, 86] width 122 height 70
click at [0, 0] on input "Faites glisser vos fichiers ici ou cliquez dans le carré bleu pour téléverser v…" at bounding box center [0, 0] width 0 height 0
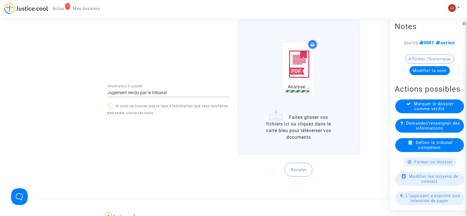
scroll to position [705, 0]
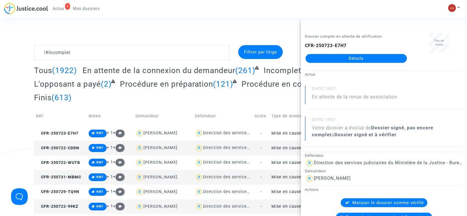
click at [56, 8] on span "Actus" at bounding box center [59, 8] width 12 height 5
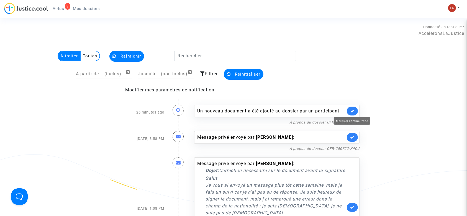
click at [351, 109] on icon at bounding box center [352, 111] width 4 height 4
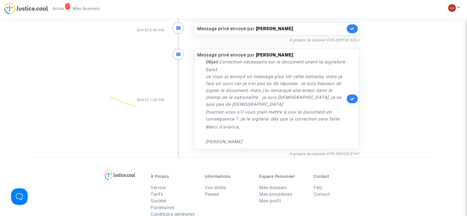
scroll to position [111, 0]
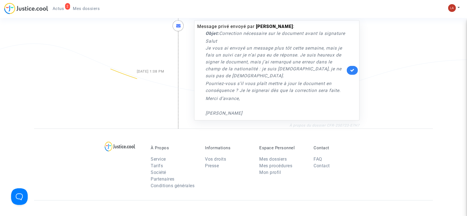
click at [333, 127] on link "À propos du dossier CFR-250723-E7H7" at bounding box center [325, 125] width 70 height 4
click at [456, 9] on img at bounding box center [452, 8] width 8 height 8
click at [439, 26] on link "Changer de compte" at bounding box center [432, 28] width 56 height 9
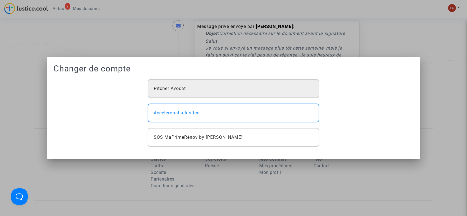
click at [182, 89] on span "Pitcher Avocat" at bounding box center [170, 88] width 32 height 7
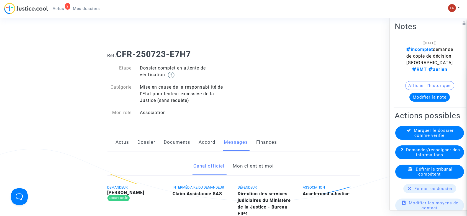
click at [247, 163] on link "Mon client et moi" at bounding box center [253, 166] width 41 height 18
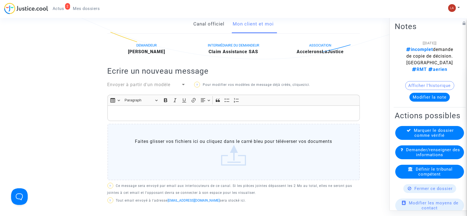
scroll to position [37, 0]
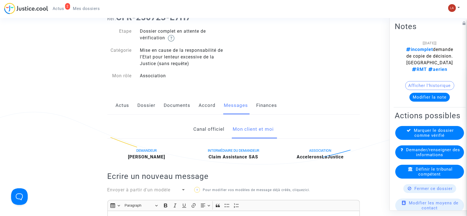
click at [142, 103] on link "Dossier" at bounding box center [147, 105] width 18 height 18
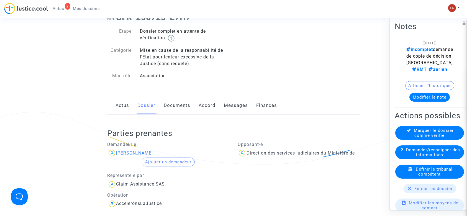
click at [144, 151] on div "[PERSON_NAME]" at bounding box center [134, 152] width 37 height 5
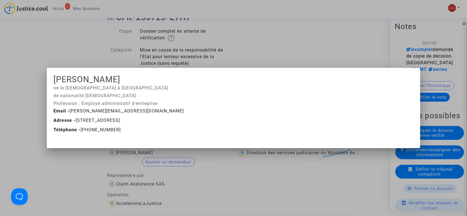
click at [287, 67] on div at bounding box center [233, 108] width 467 height 216
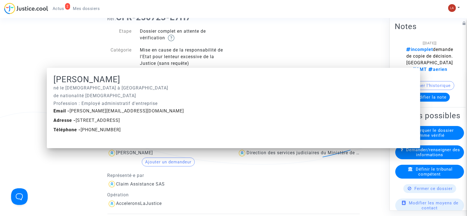
scroll to position [37, 0]
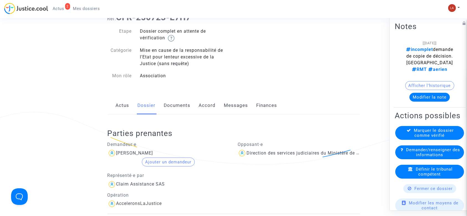
click at [246, 111] on link "Messages" at bounding box center [236, 105] width 24 height 18
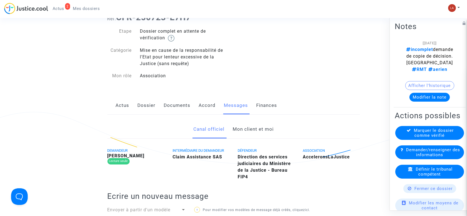
drag, startPoint x: 151, startPoint y: 110, endPoint x: 197, endPoint y: 88, distance: 51.1
click at [151, 110] on link "Dossier" at bounding box center [147, 105] width 18 height 18
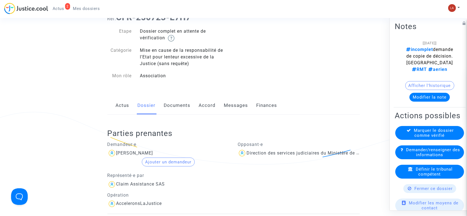
click at [243, 101] on link "Messages" at bounding box center [236, 105] width 24 height 18
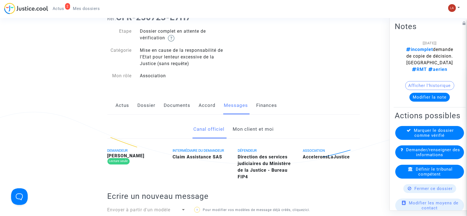
click at [246, 128] on link "Mon client et moi" at bounding box center [253, 129] width 41 height 18
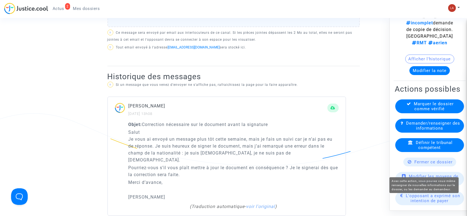
scroll to position [37, 0]
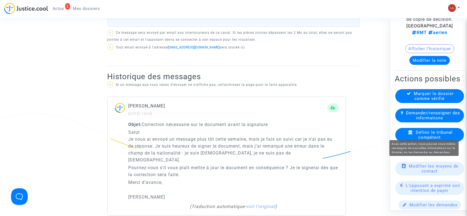
click at [421, 121] on span "Demander/renseigner des informations" at bounding box center [433, 116] width 54 height 10
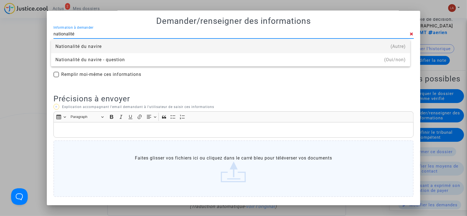
scroll to position [2, 0]
type input "nationalité"
drag, startPoint x: 35, startPoint y: 68, endPoint x: 21, endPoint y: 67, distance: 14.2
click at [34, 67] on div at bounding box center [233, 108] width 467 height 216
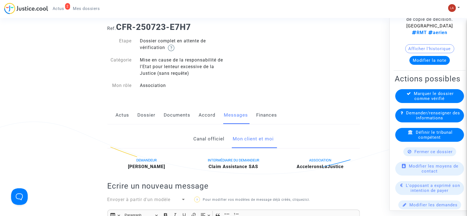
scroll to position [0, 0]
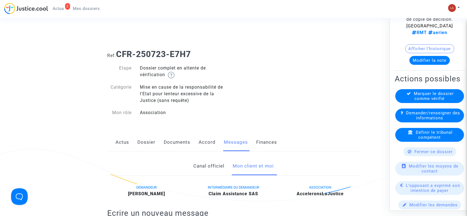
click at [145, 147] on link "Dossier" at bounding box center [147, 142] width 18 height 18
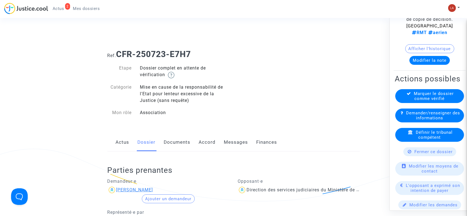
click at [131, 191] on div "[PERSON_NAME]" at bounding box center [134, 189] width 37 height 5
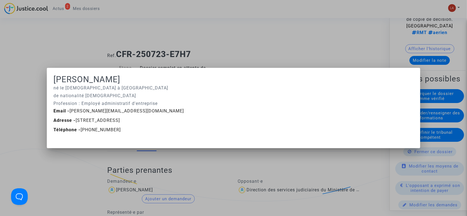
click at [219, 37] on div at bounding box center [233, 108] width 467 height 216
